Goal: Task Accomplishment & Management: Manage account settings

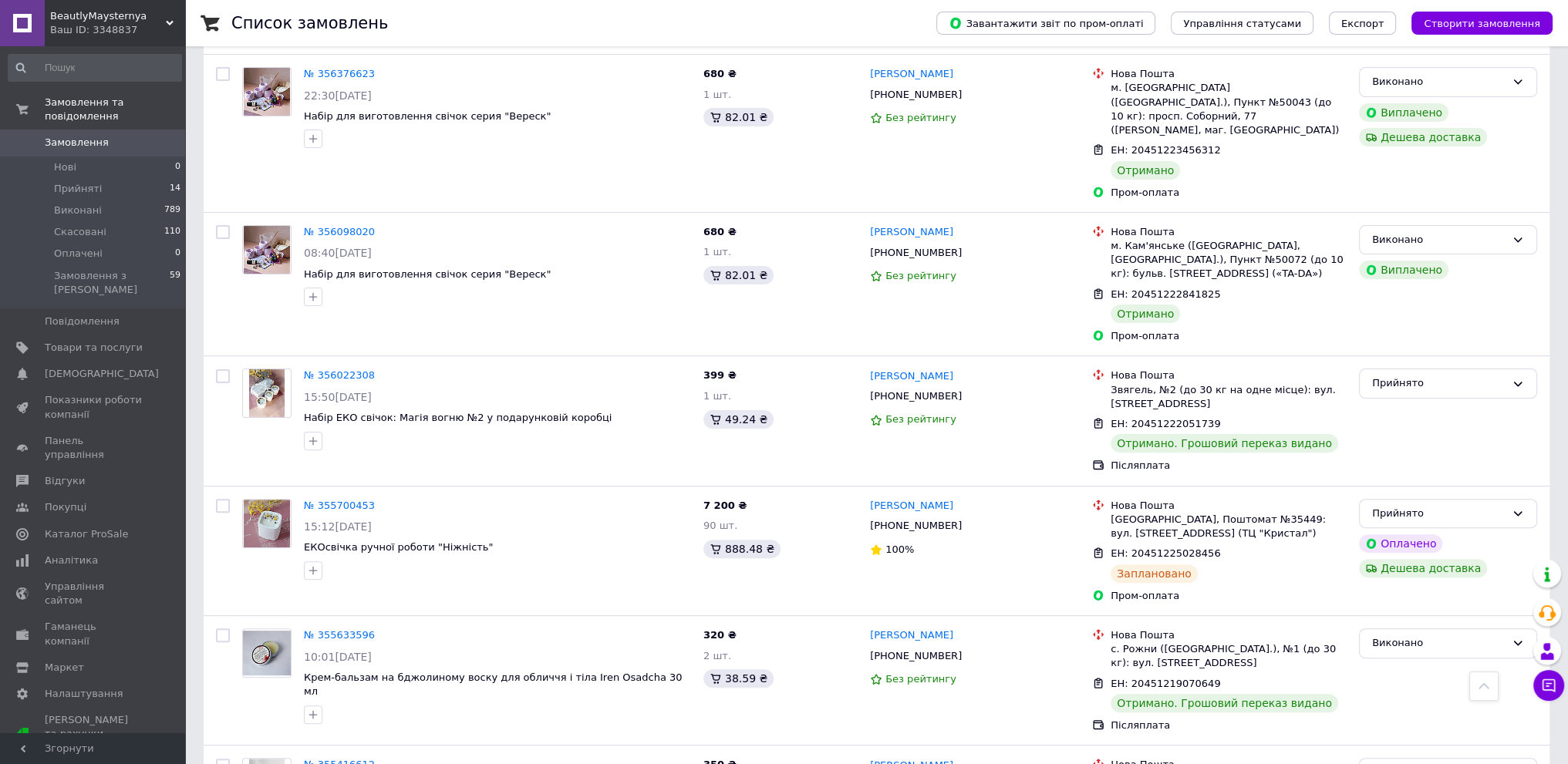
scroll to position [540, 0]
